Goal: Information Seeking & Learning: Learn about a topic

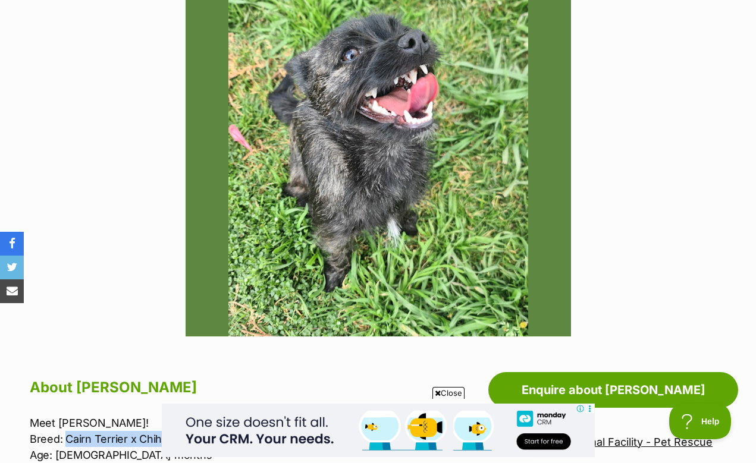
scroll to position [302, 0]
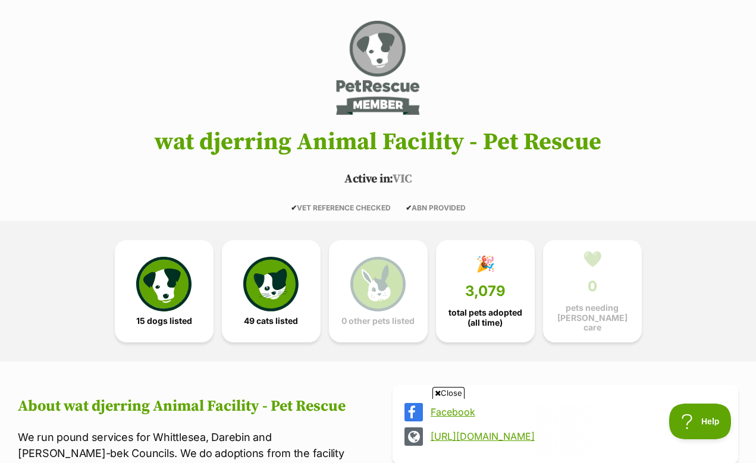
scroll to position [61, 0]
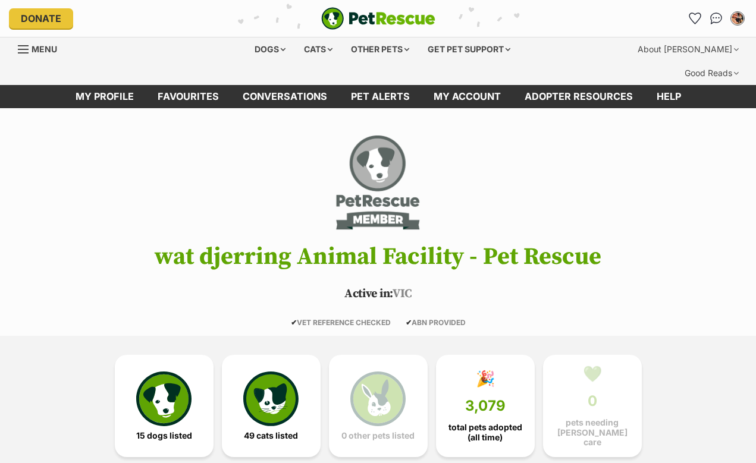
click at [271, 37] on div "Dogs Find a dog on PetRescue View all dogs Browse all of the doggos looking for…" at bounding box center [378, 61] width 756 height 48
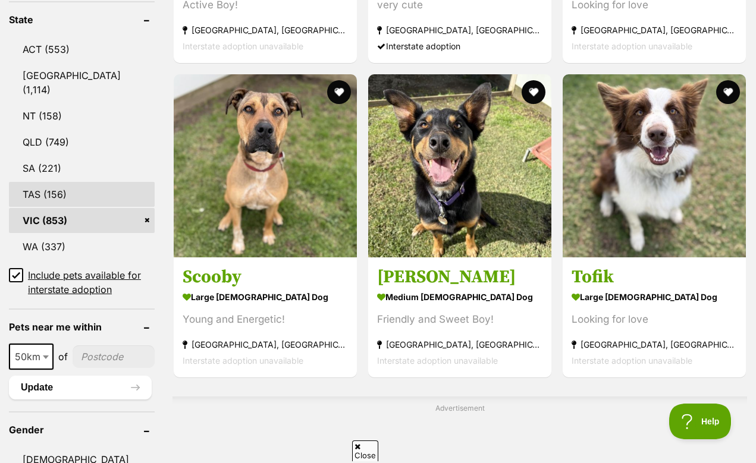
scroll to position [815, 0]
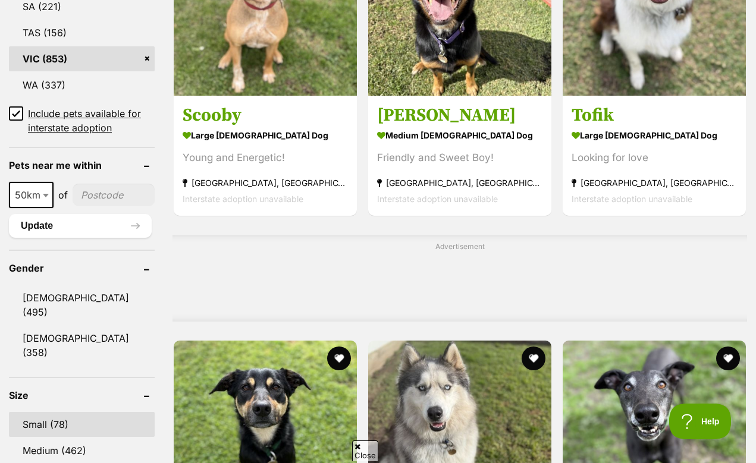
click at [42, 412] on link "Small (78)" at bounding box center [82, 424] width 146 height 25
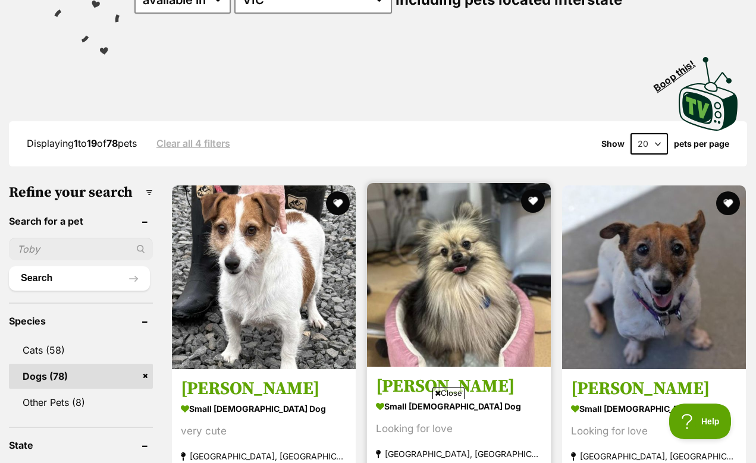
click at [375, 260] on img at bounding box center [459, 275] width 184 height 184
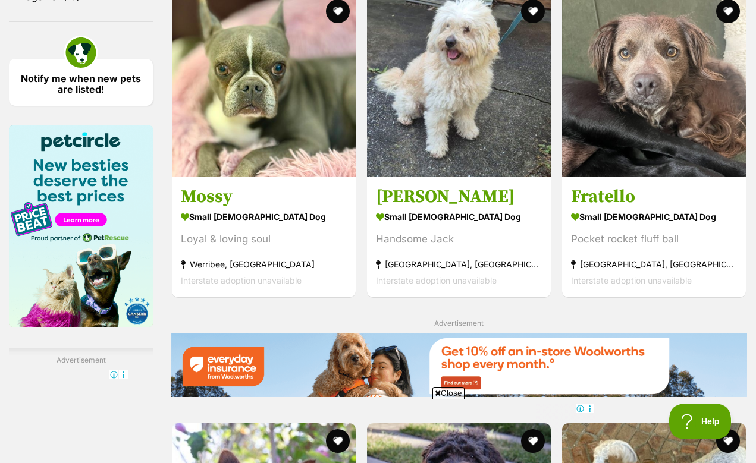
scroll to position [1816, 0]
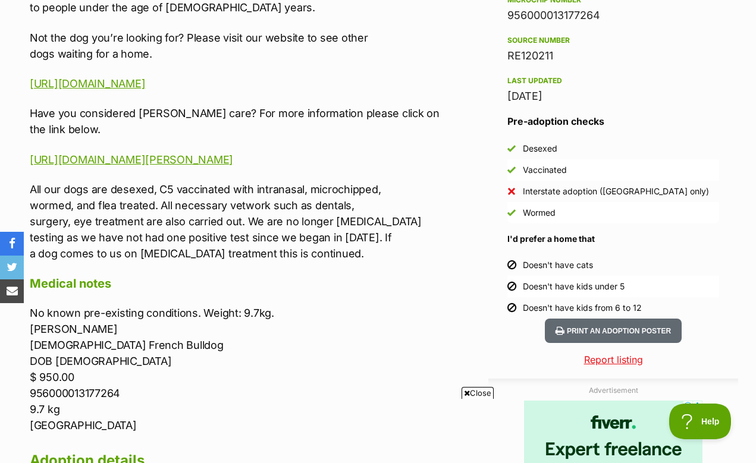
scroll to position [994, 0]
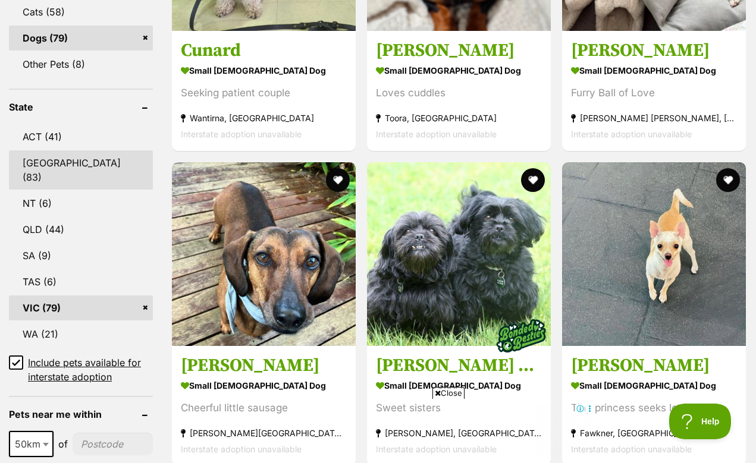
click at [55, 155] on link "NSW (83)" at bounding box center [81, 169] width 144 height 39
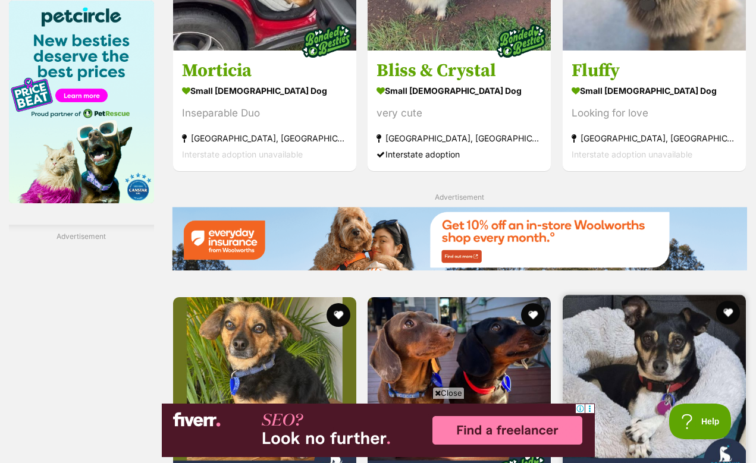
scroll to position [2022, 0]
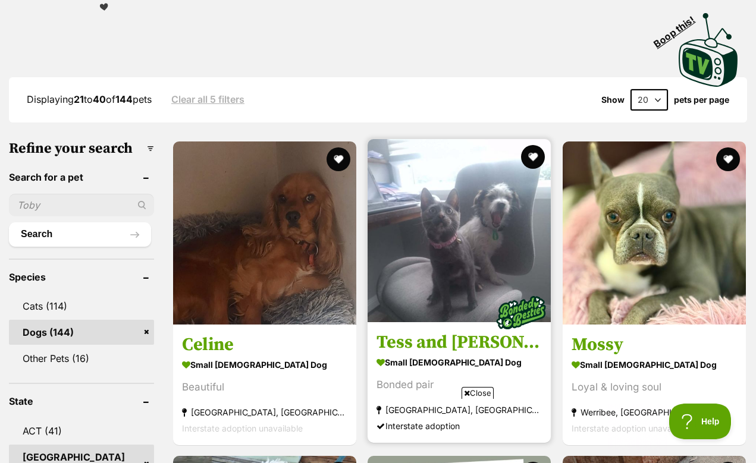
click at [368, 209] on img at bounding box center [459, 230] width 183 height 183
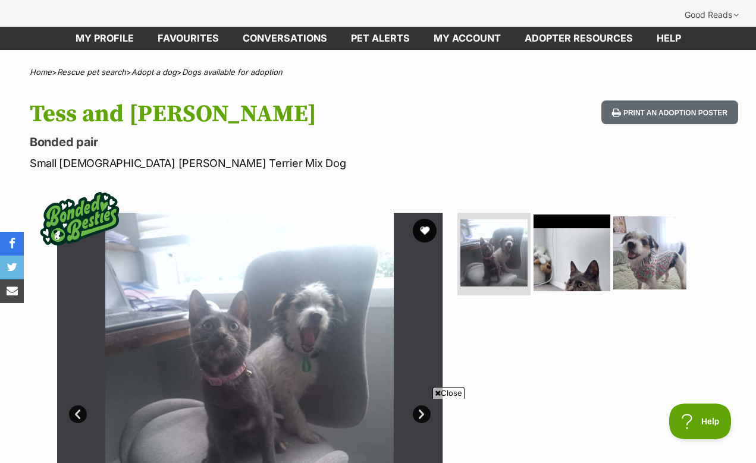
click at [604, 222] on img at bounding box center [571, 252] width 77 height 77
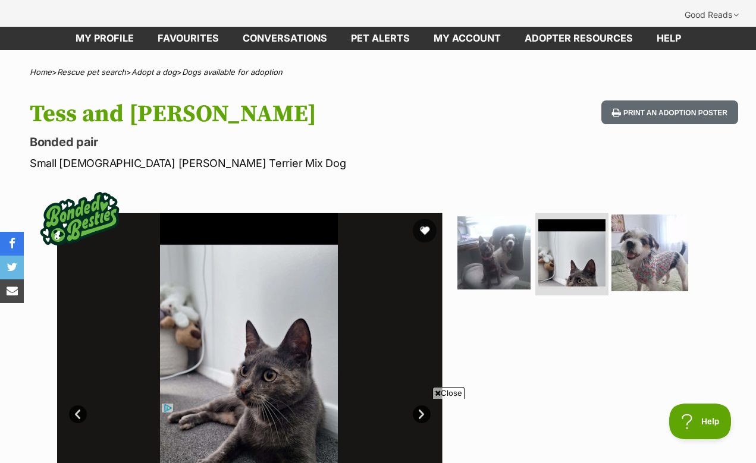
click at [657, 231] on img at bounding box center [649, 252] width 77 height 77
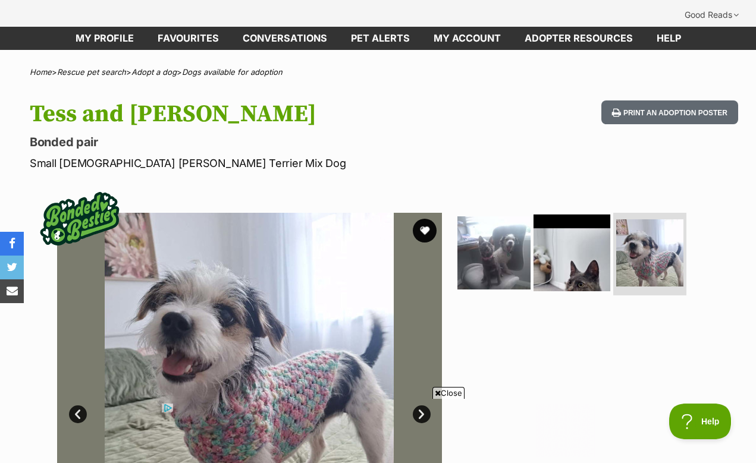
click at [589, 234] on img at bounding box center [571, 252] width 77 height 77
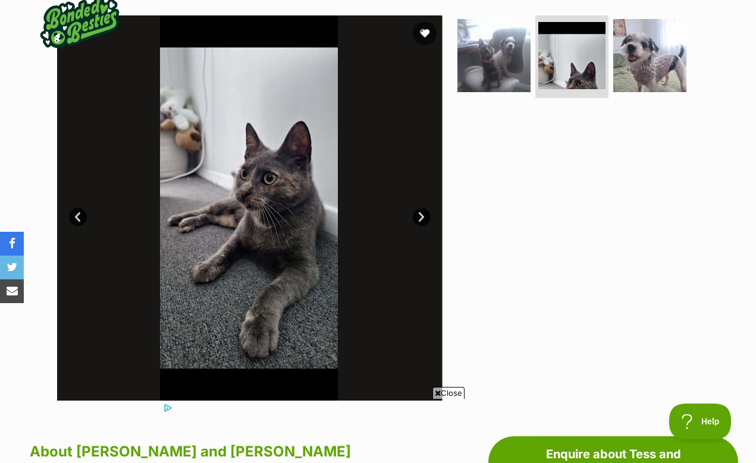
scroll to position [230, 0]
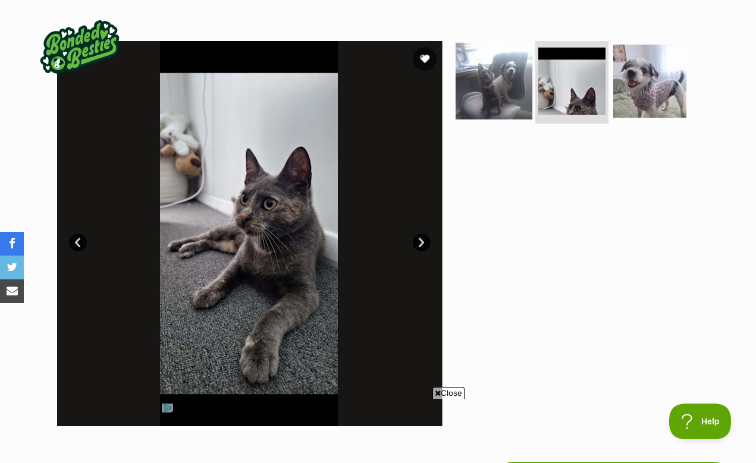
click at [517, 68] on img at bounding box center [494, 80] width 77 height 77
